Goal: Information Seeking & Learning: Understand process/instructions

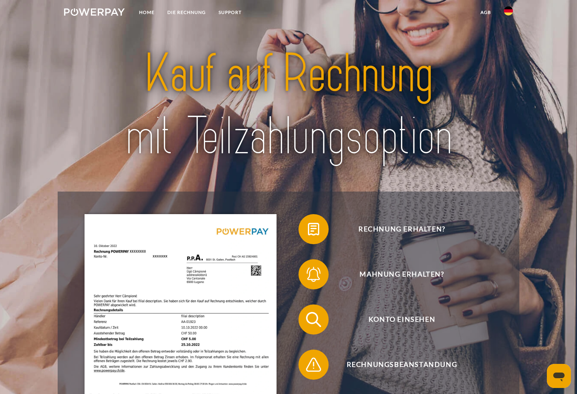
click at [37, 120] on header "Home DIE RECHNUNG SUPPORT" at bounding box center [288, 275] width 577 height 550
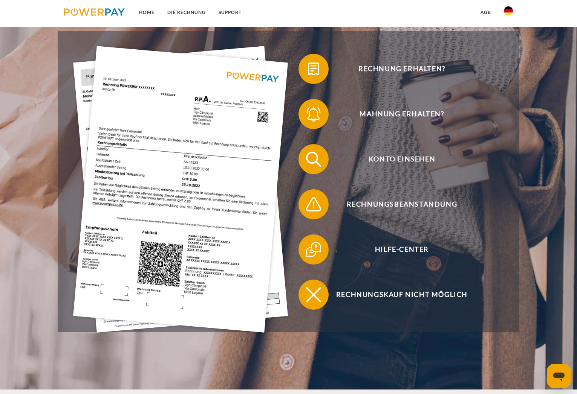
scroll to position [170, 0]
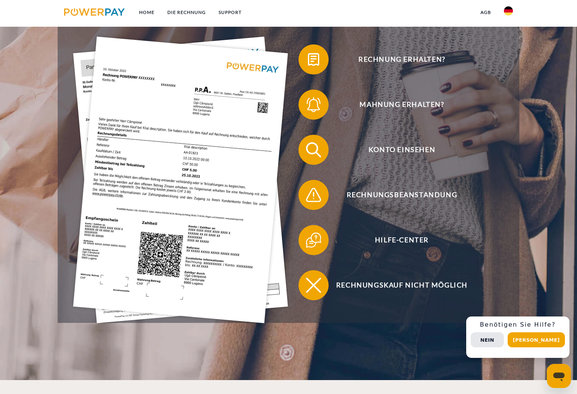
click at [37, 120] on header "Home DIE RECHNUNG SUPPORT" at bounding box center [288, 105] width 577 height 550
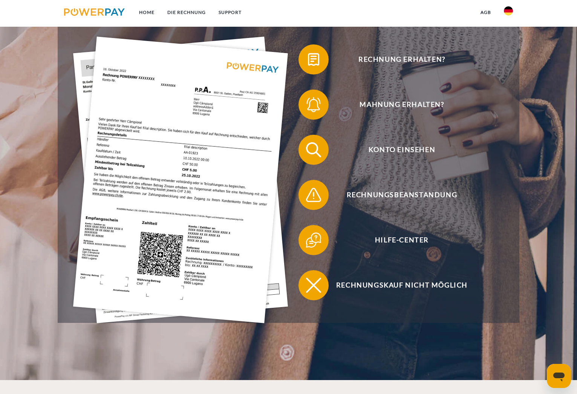
scroll to position [330, 0]
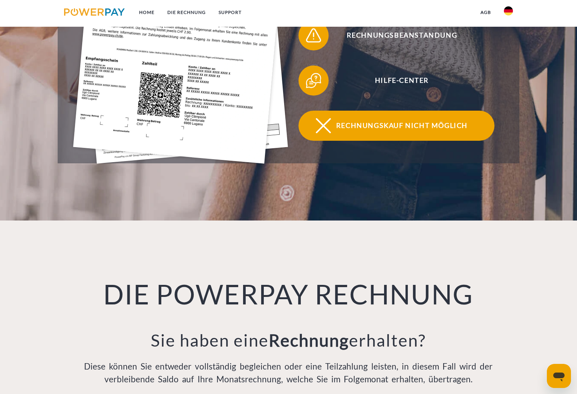
click at [333, 135] on img at bounding box center [323, 125] width 19 height 19
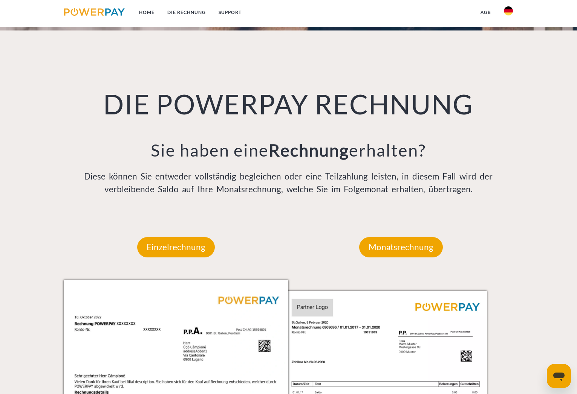
scroll to position [558, 0]
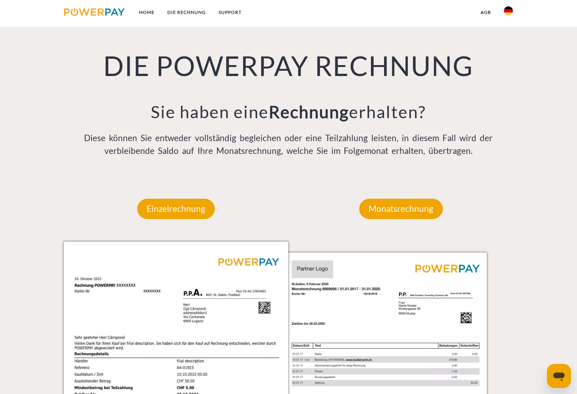
click at [60, 72] on div "DIE POWERPAY RECHNUNG Sie haben eine Rechnung erhalten? Diese können Sie entwed…" at bounding box center [288, 84] width 461 height 184
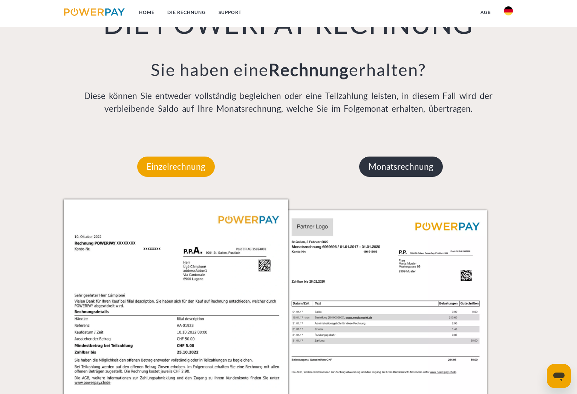
click at [386, 169] on p "Monatsrechnung" at bounding box center [401, 167] width 84 height 20
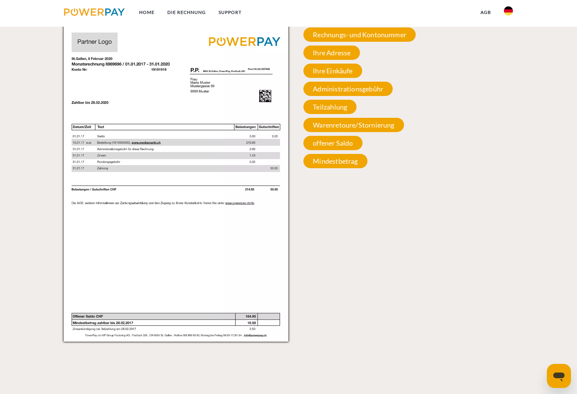
scroll to position [711, 0]
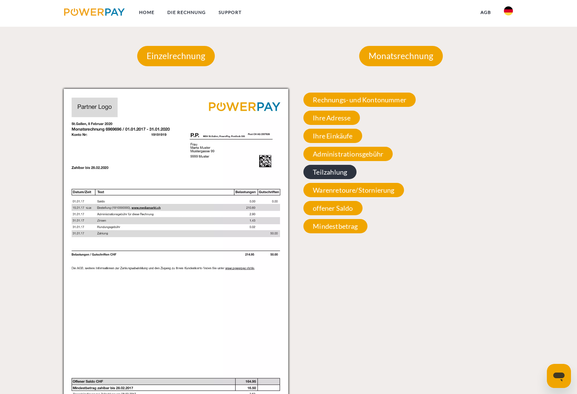
click at [344, 176] on span "Teilzahlung" at bounding box center [329, 172] width 53 height 14
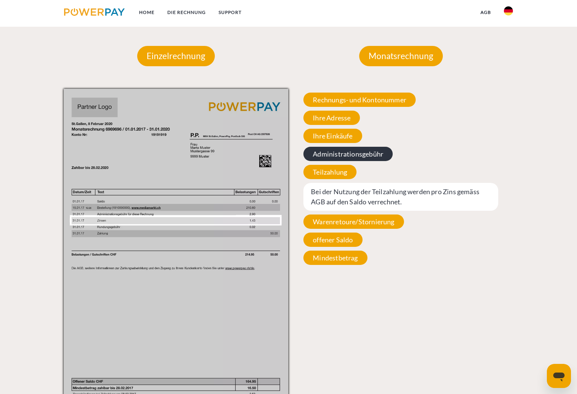
click at [363, 157] on span "Administrationsgebühr" at bounding box center [347, 154] width 89 height 14
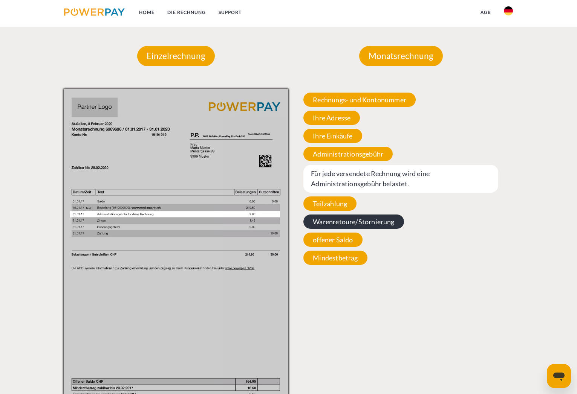
click at [392, 229] on span "Warenretoure/Stornierung" at bounding box center [353, 222] width 100 height 14
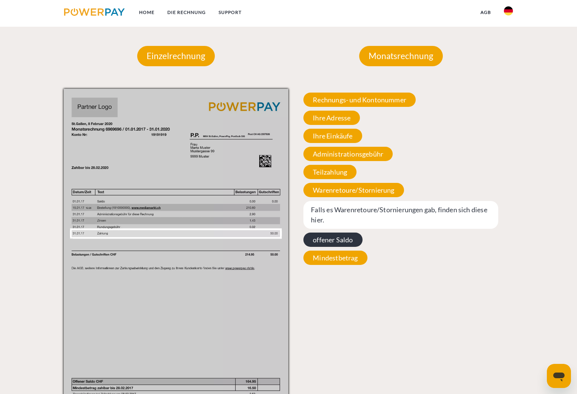
click at [345, 243] on span "offener Saldo" at bounding box center [332, 240] width 59 height 14
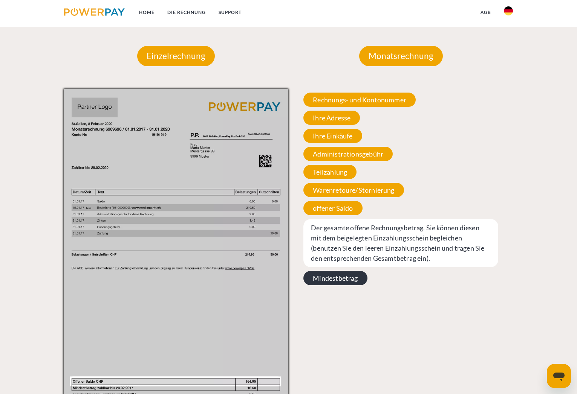
click at [319, 285] on span "Mindestbetrag" at bounding box center [335, 278] width 64 height 14
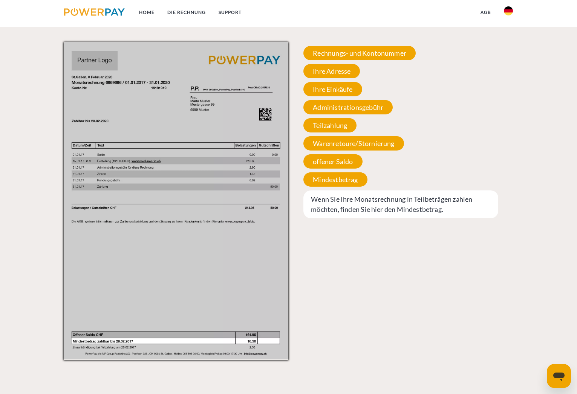
scroll to position [721, 0]
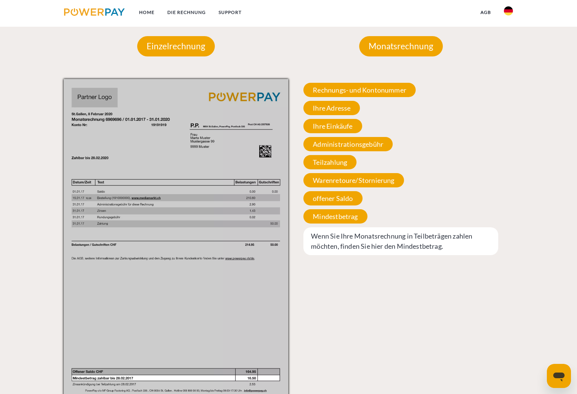
click at [430, 222] on div "Rechnungs- und Kontonummer Ihre Rechnungs –und Kontonummer. Bitte geben Sie die…" at bounding box center [400, 169] width 225 height 180
click at [194, 49] on p "Einzelrechnung" at bounding box center [176, 46] width 78 height 20
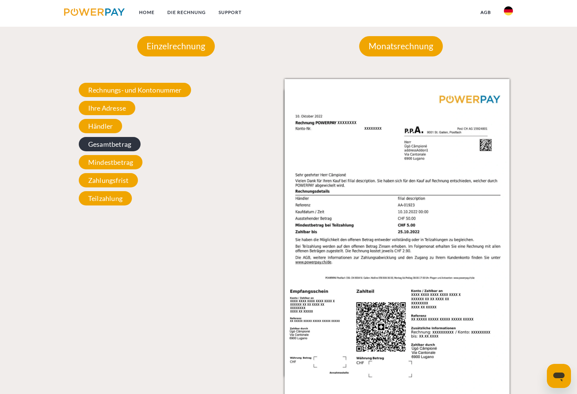
click at [109, 151] on span "Gesamtbetrag" at bounding box center [110, 144] width 62 height 14
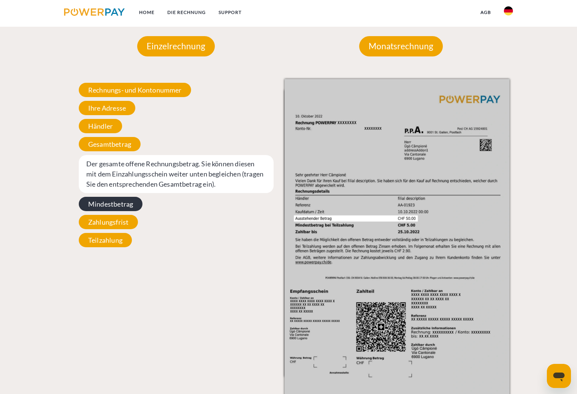
click at [111, 209] on span "Mindestbetrag" at bounding box center [111, 204] width 64 height 14
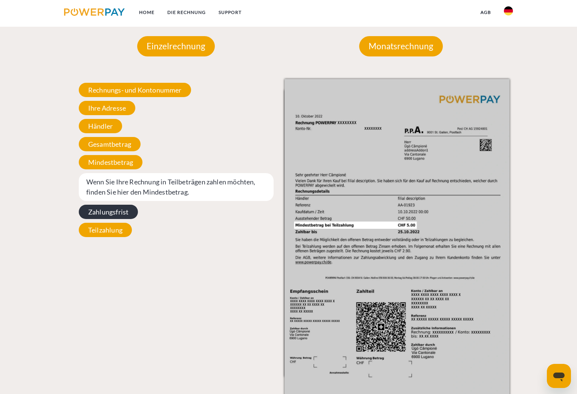
click at [111, 217] on span "Zahlungsfrist" at bounding box center [108, 212] width 59 height 14
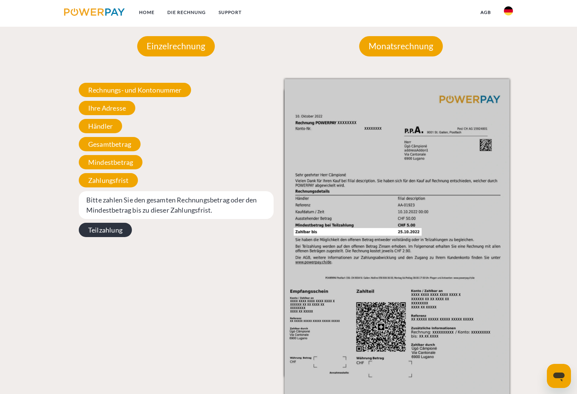
click at [110, 231] on span "Teilzahlung" at bounding box center [105, 230] width 53 height 14
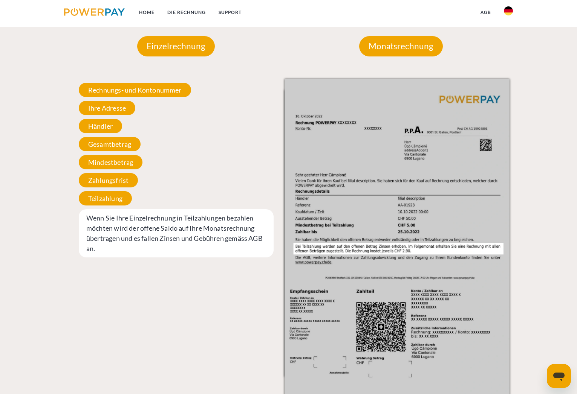
click at [62, 191] on div "Einzelrechnung Einzelrechnung Rechnungs- und Kontonummer Ihre Rechnungs –und Ko…" at bounding box center [288, 206] width 461 height 384
click at [63, 193] on div "Einzelrechnung Einzelrechnung Rechnungs- und Kontonummer Ihre Rechnungs –und Ko…" at bounding box center [288, 206] width 461 height 384
click at [53, 197] on div at bounding box center [29, 206] width 58 height 384
click at [55, 195] on div at bounding box center [29, 206] width 58 height 384
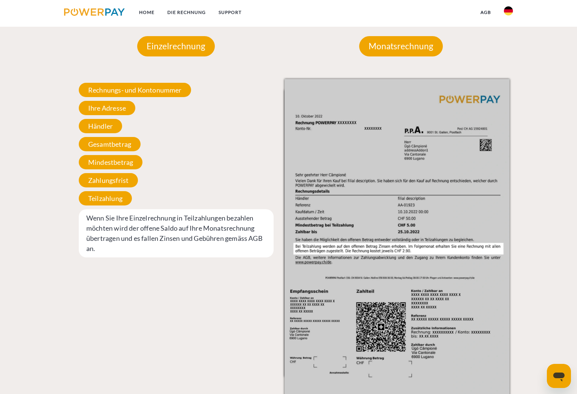
click at [55, 193] on div at bounding box center [29, 206] width 58 height 384
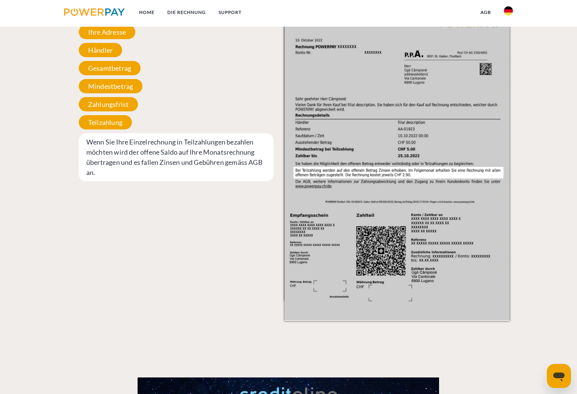
click at [56, 191] on div at bounding box center [29, 129] width 58 height 384
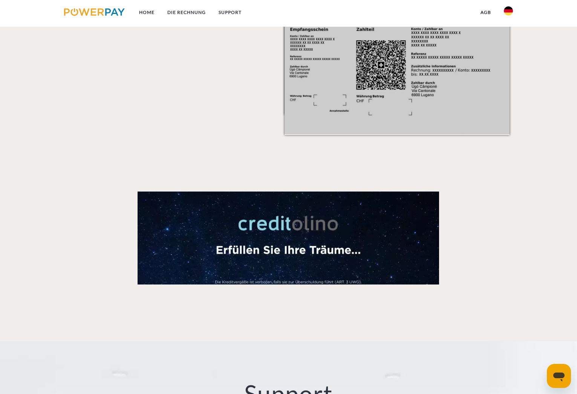
scroll to position [813, 0]
